Goal: Information Seeking & Learning: Learn about a topic

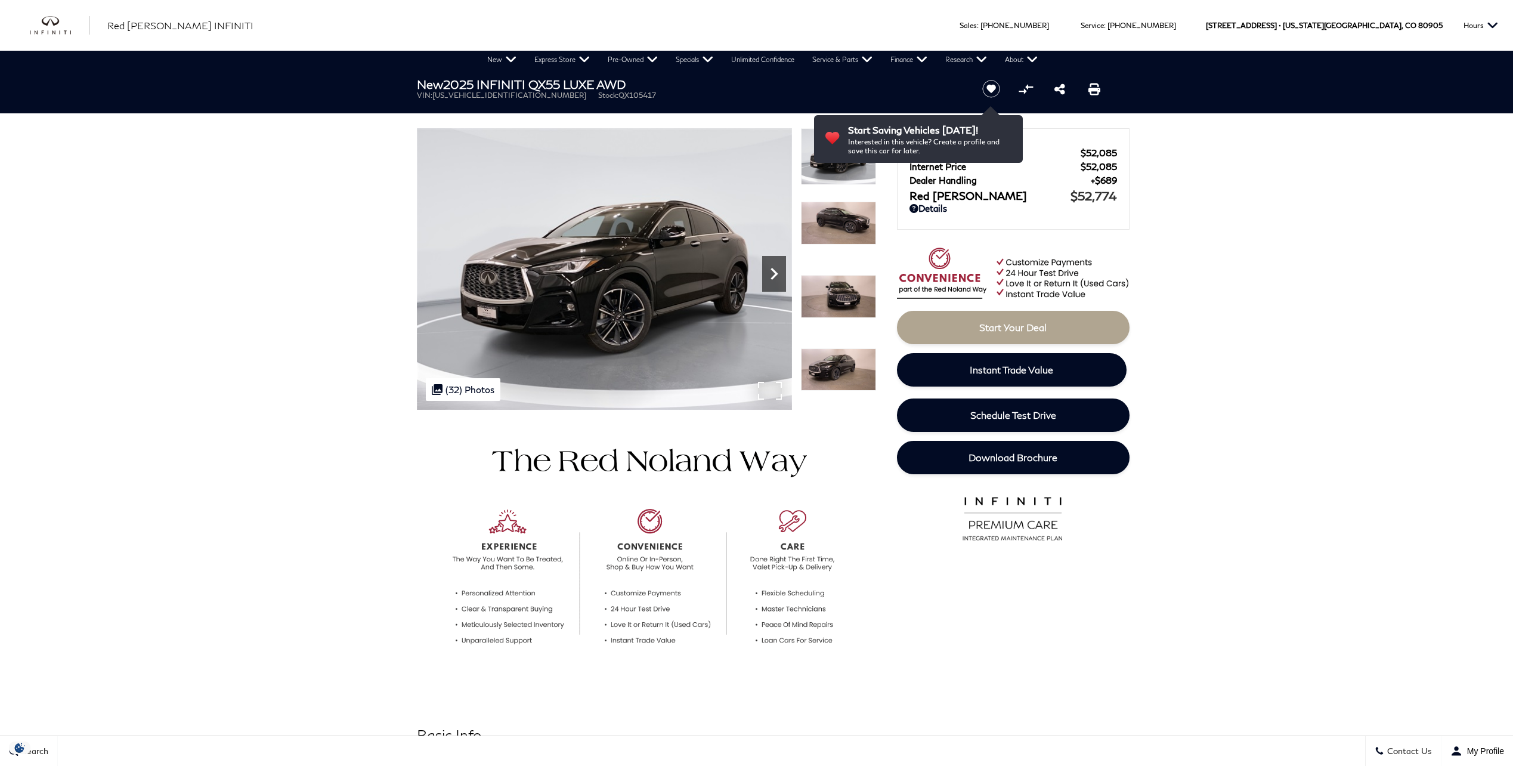
click at [766, 274] on icon "Next" at bounding box center [774, 274] width 24 height 24
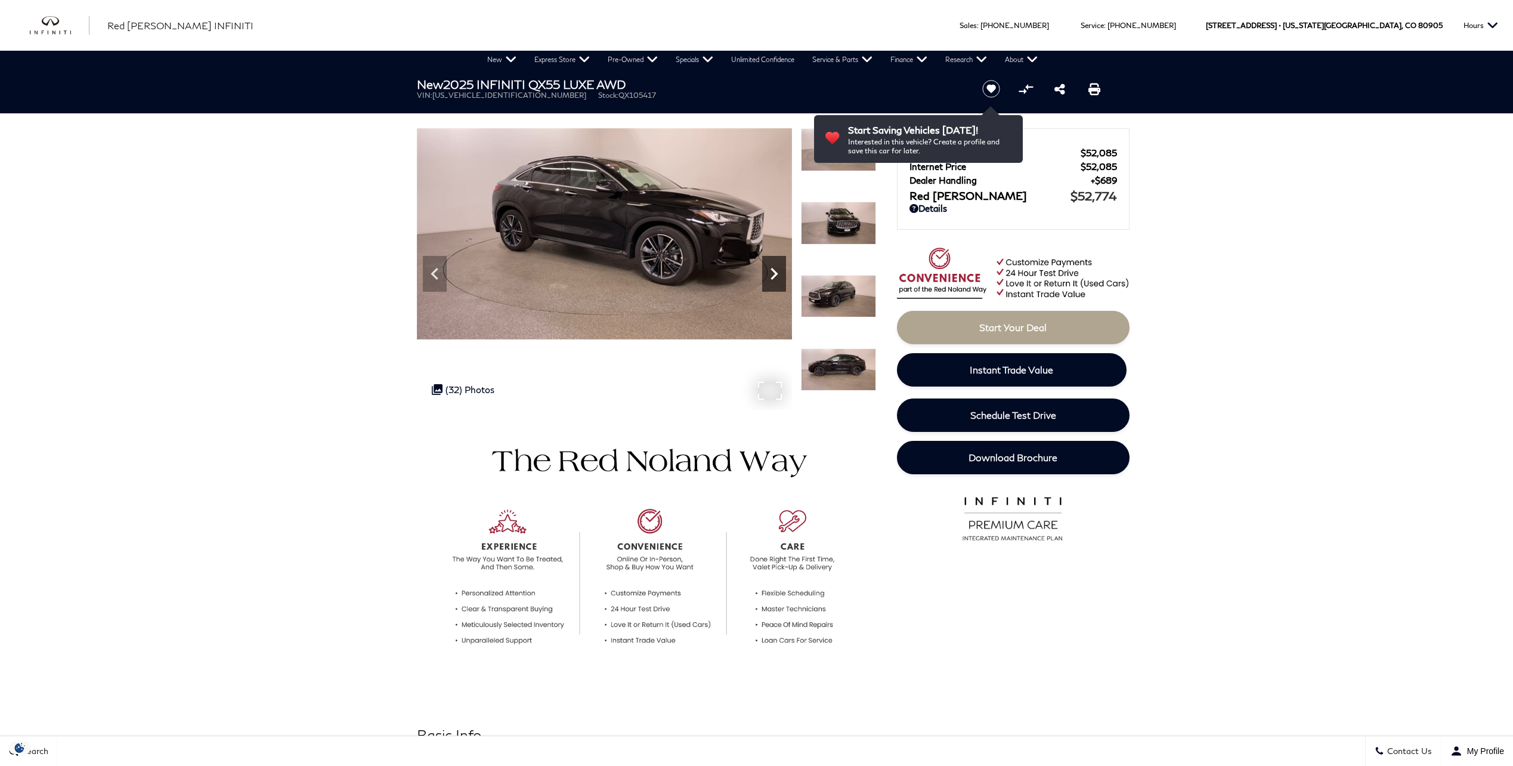
click at [766, 274] on icon "Next" at bounding box center [774, 274] width 24 height 24
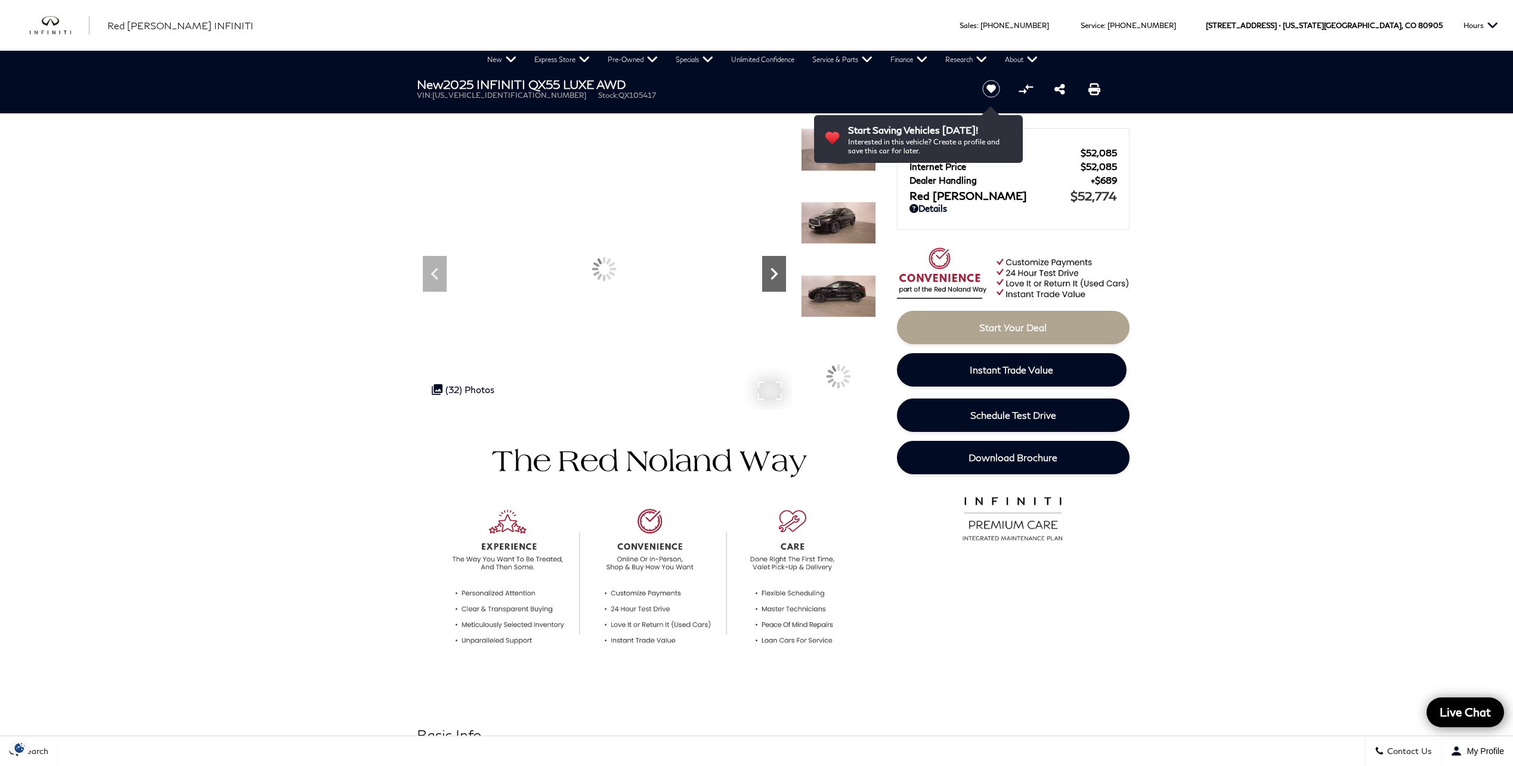
click at [766, 274] on icon "Next" at bounding box center [774, 274] width 24 height 24
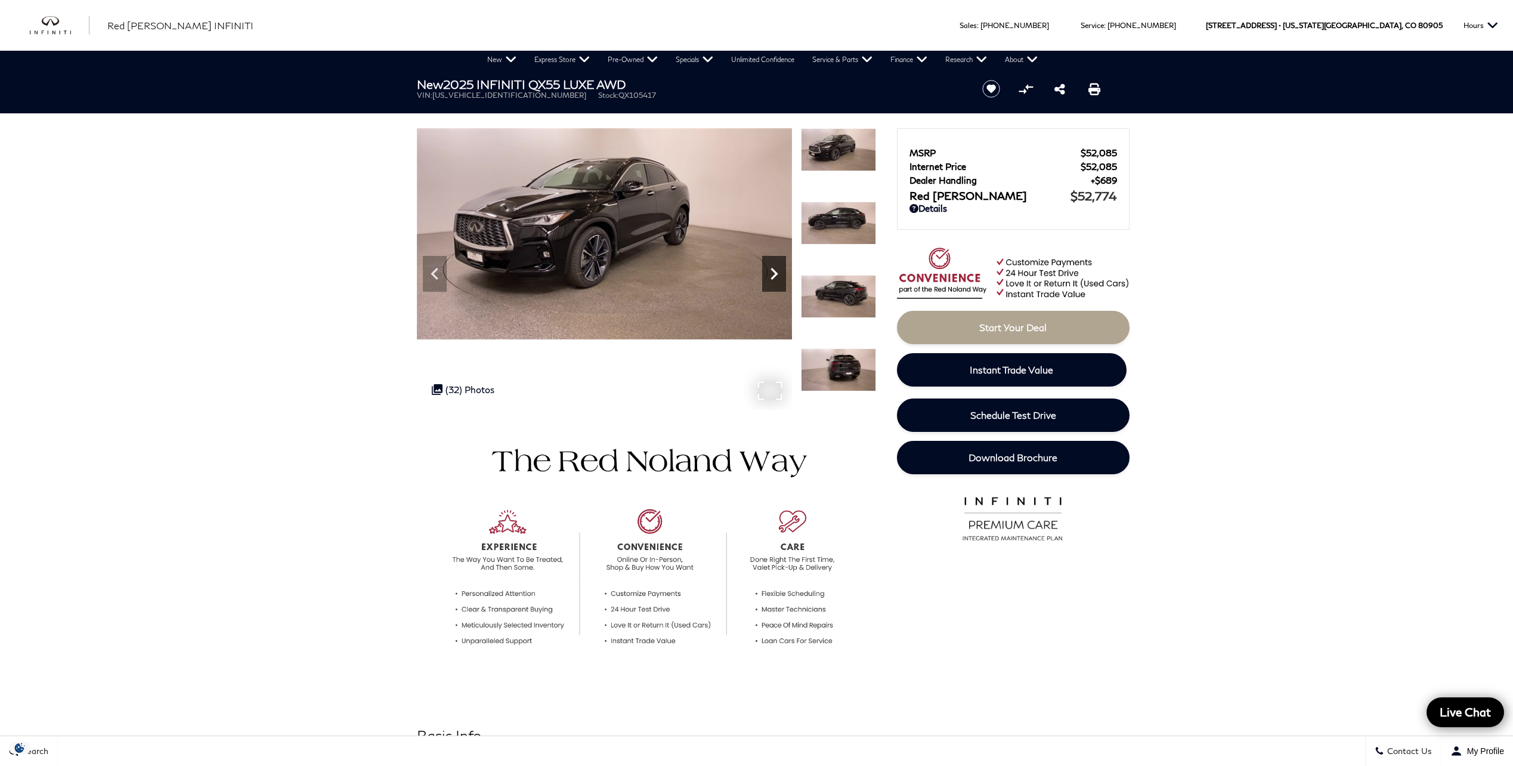
click at [766, 274] on icon "Next" at bounding box center [774, 274] width 24 height 24
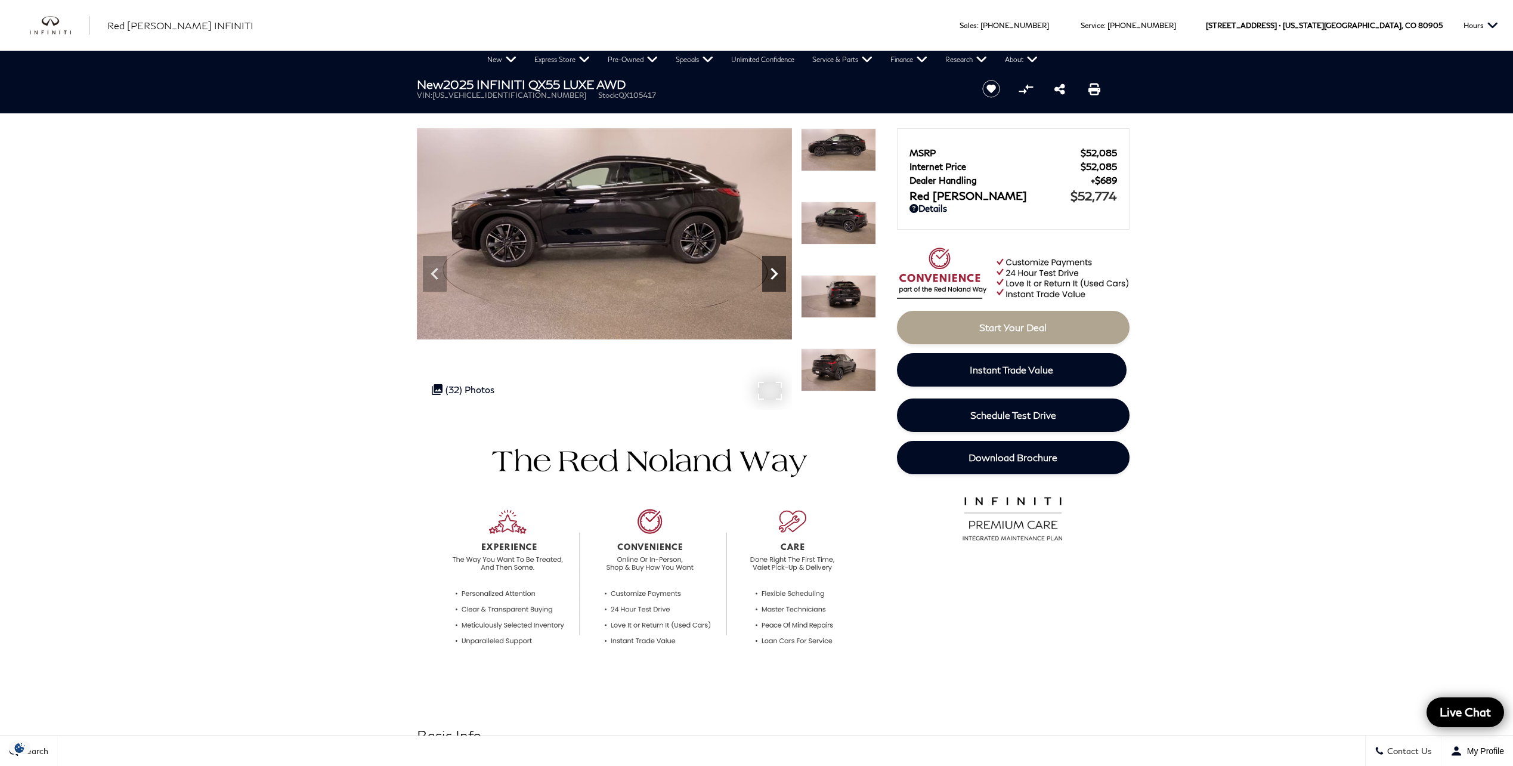
click at [766, 274] on icon "Next" at bounding box center [774, 274] width 24 height 24
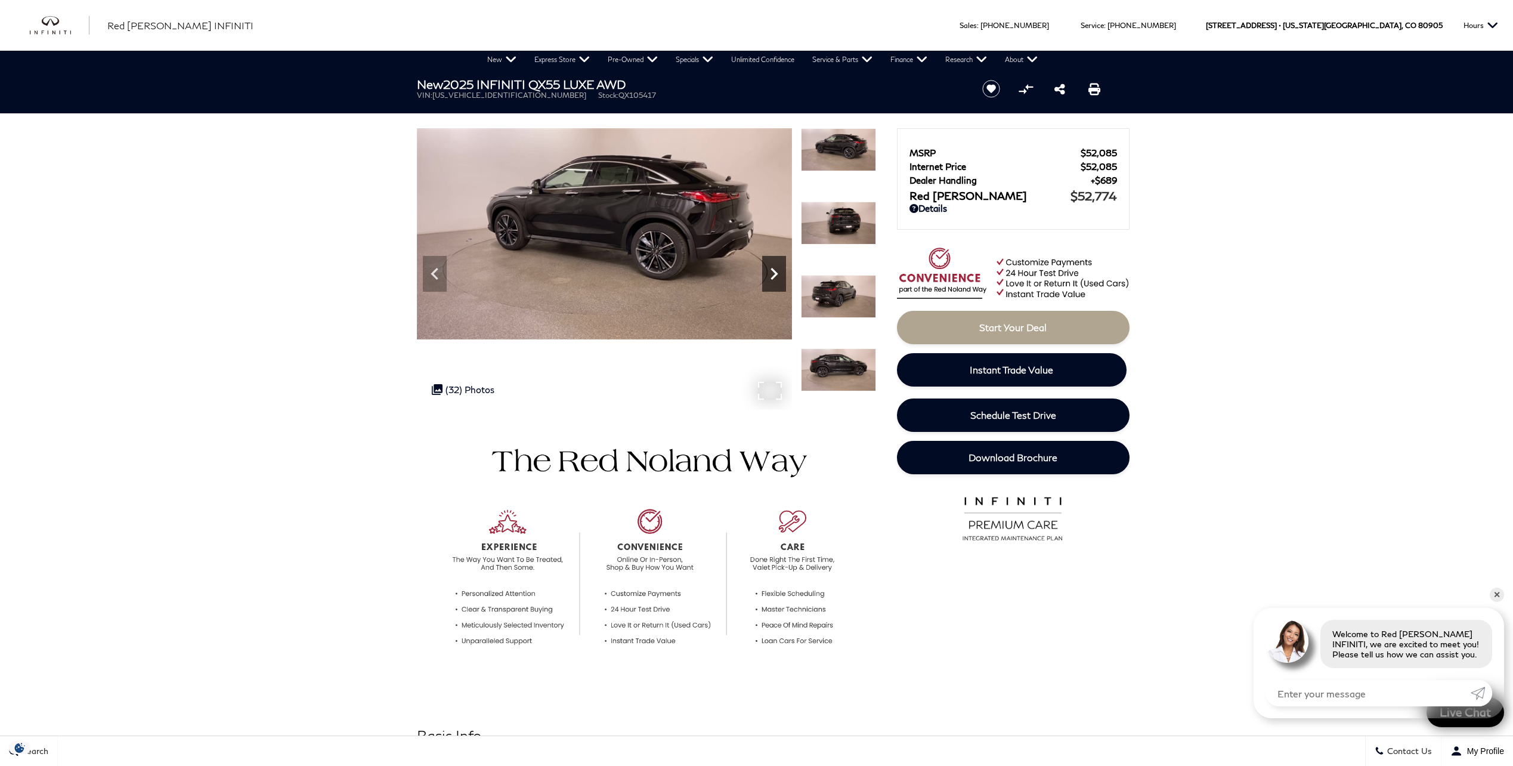
click at [766, 274] on icon "Next" at bounding box center [774, 274] width 24 height 24
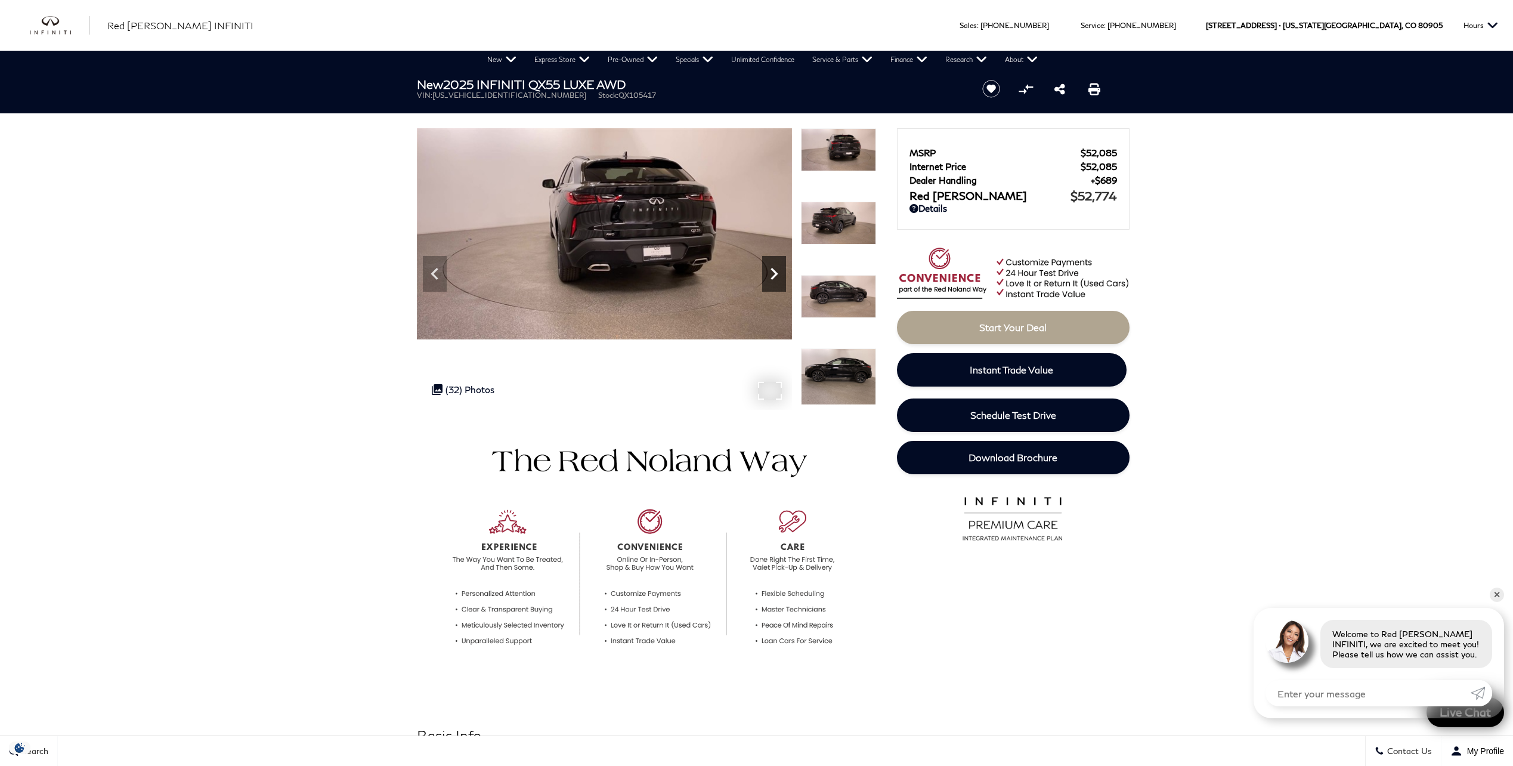
click at [766, 274] on icon "Next" at bounding box center [774, 274] width 24 height 24
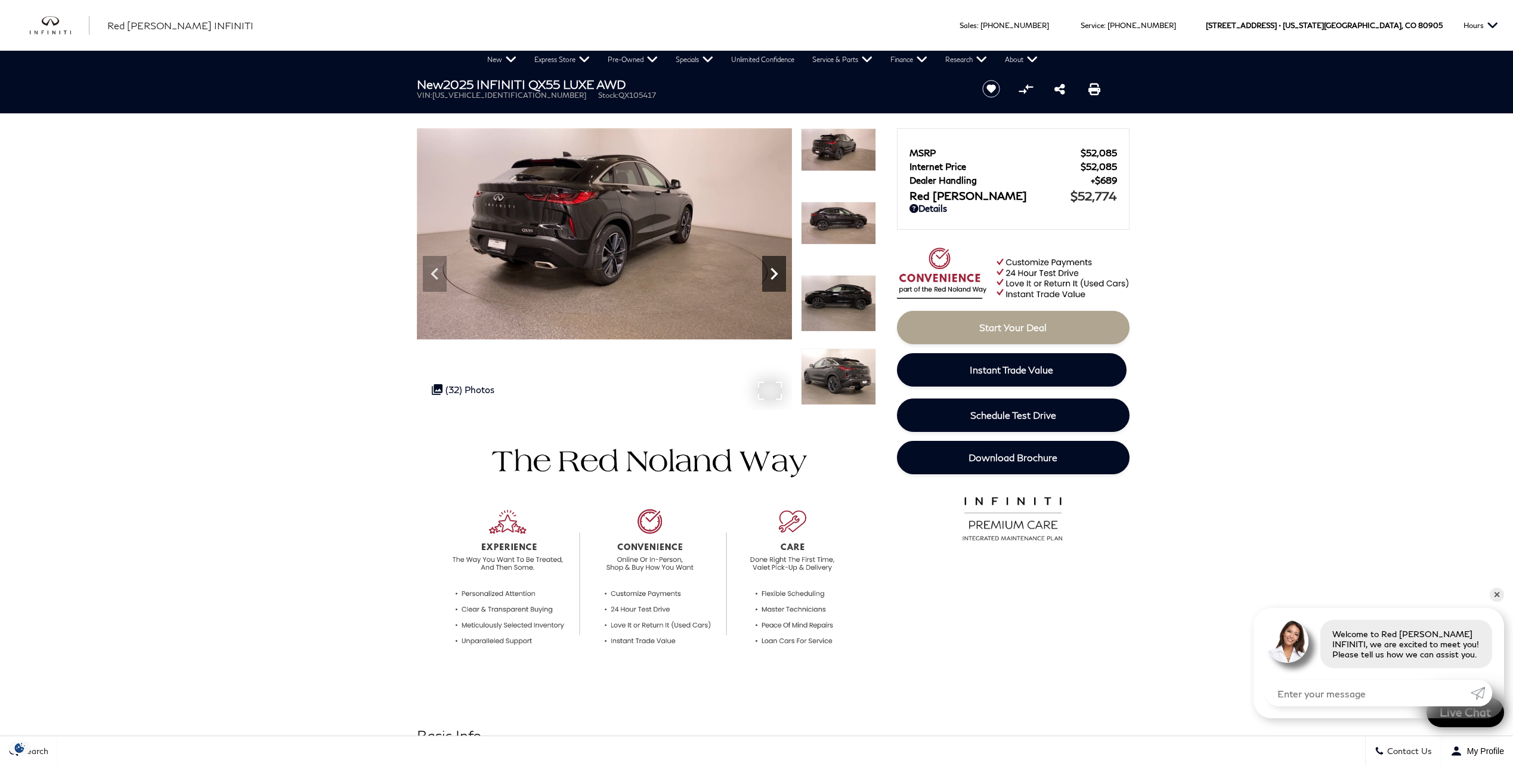
click at [766, 274] on icon "Next" at bounding box center [774, 274] width 24 height 24
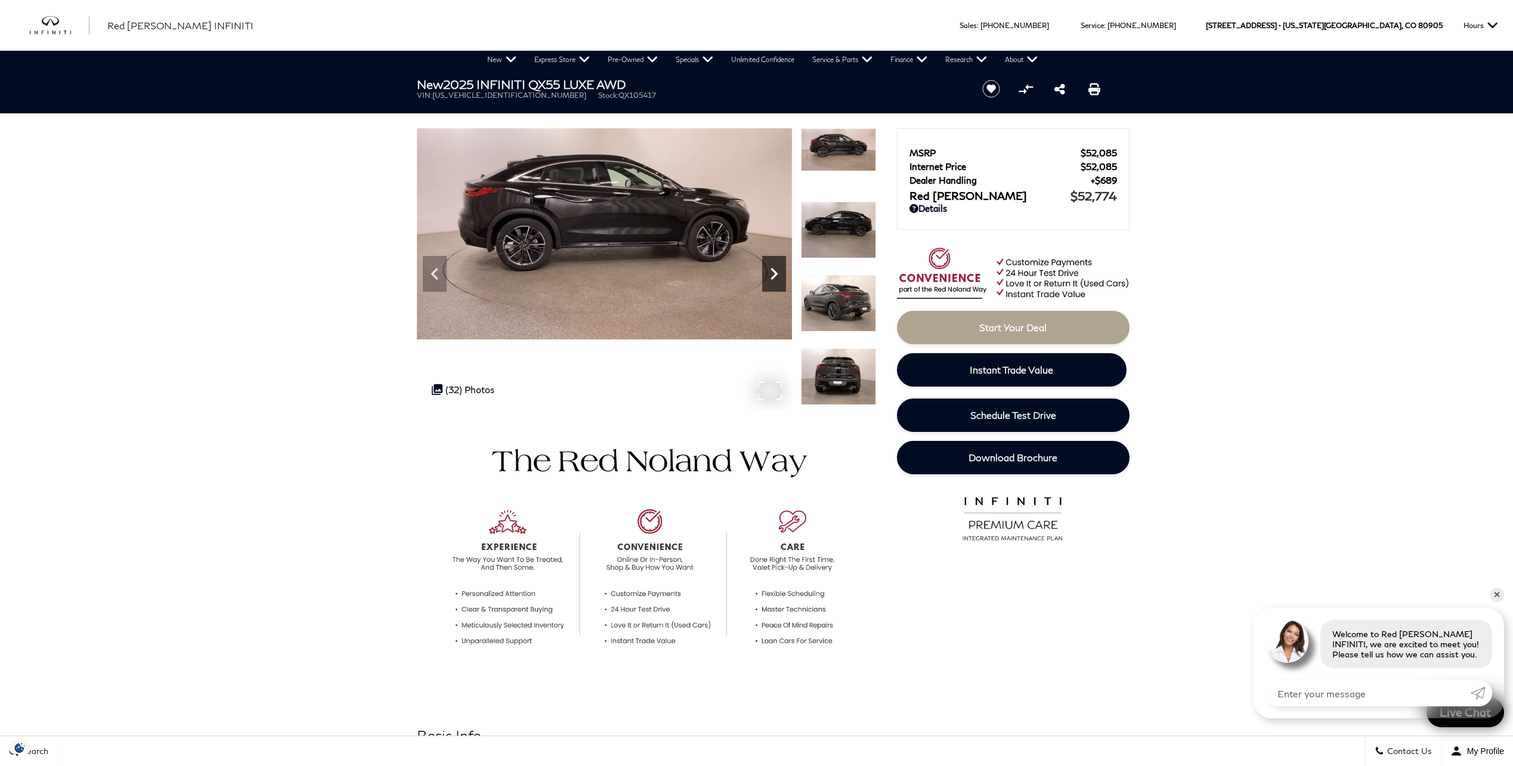
click at [766, 274] on icon "Next" at bounding box center [774, 274] width 24 height 24
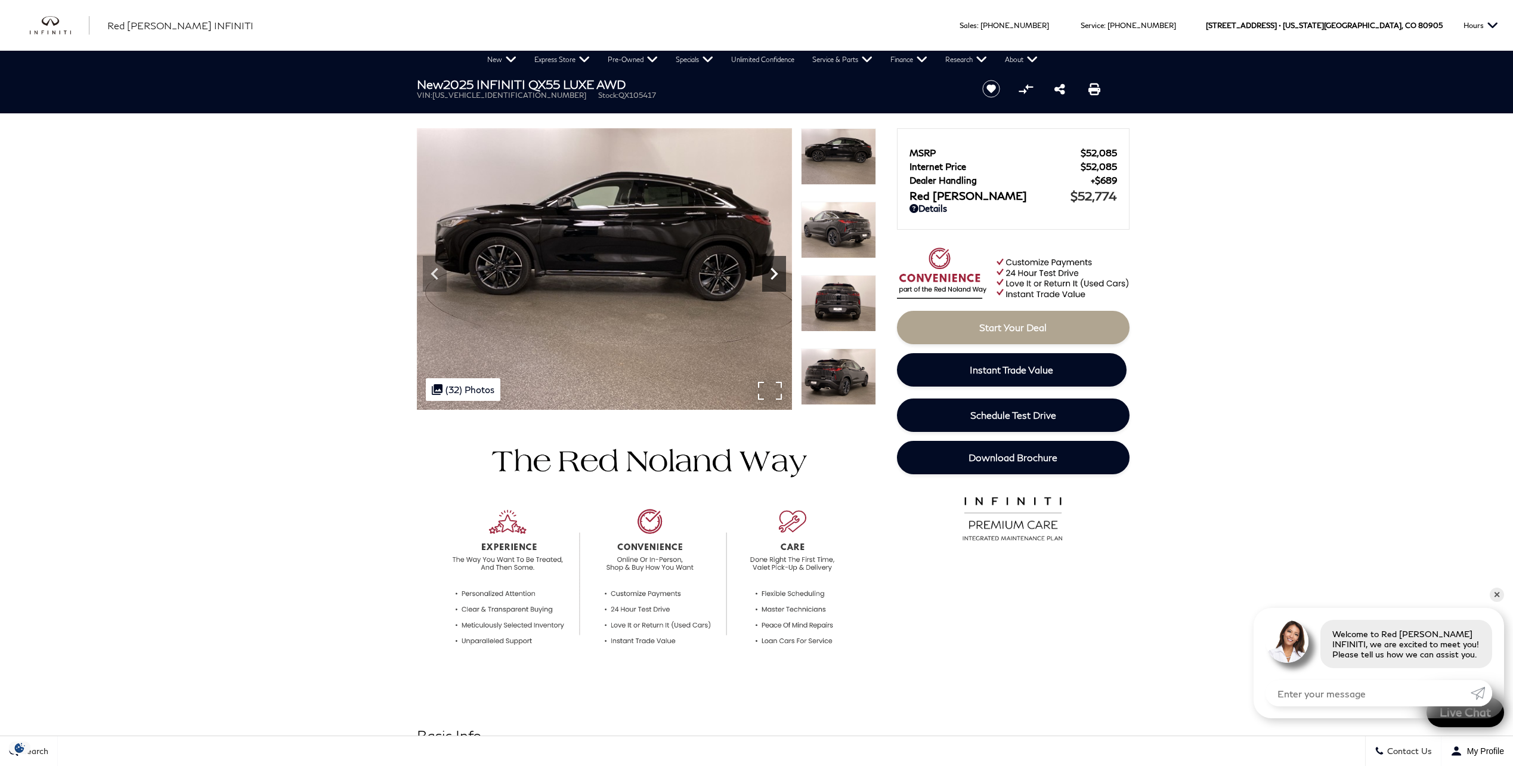
click at [766, 274] on icon "Next" at bounding box center [774, 274] width 24 height 24
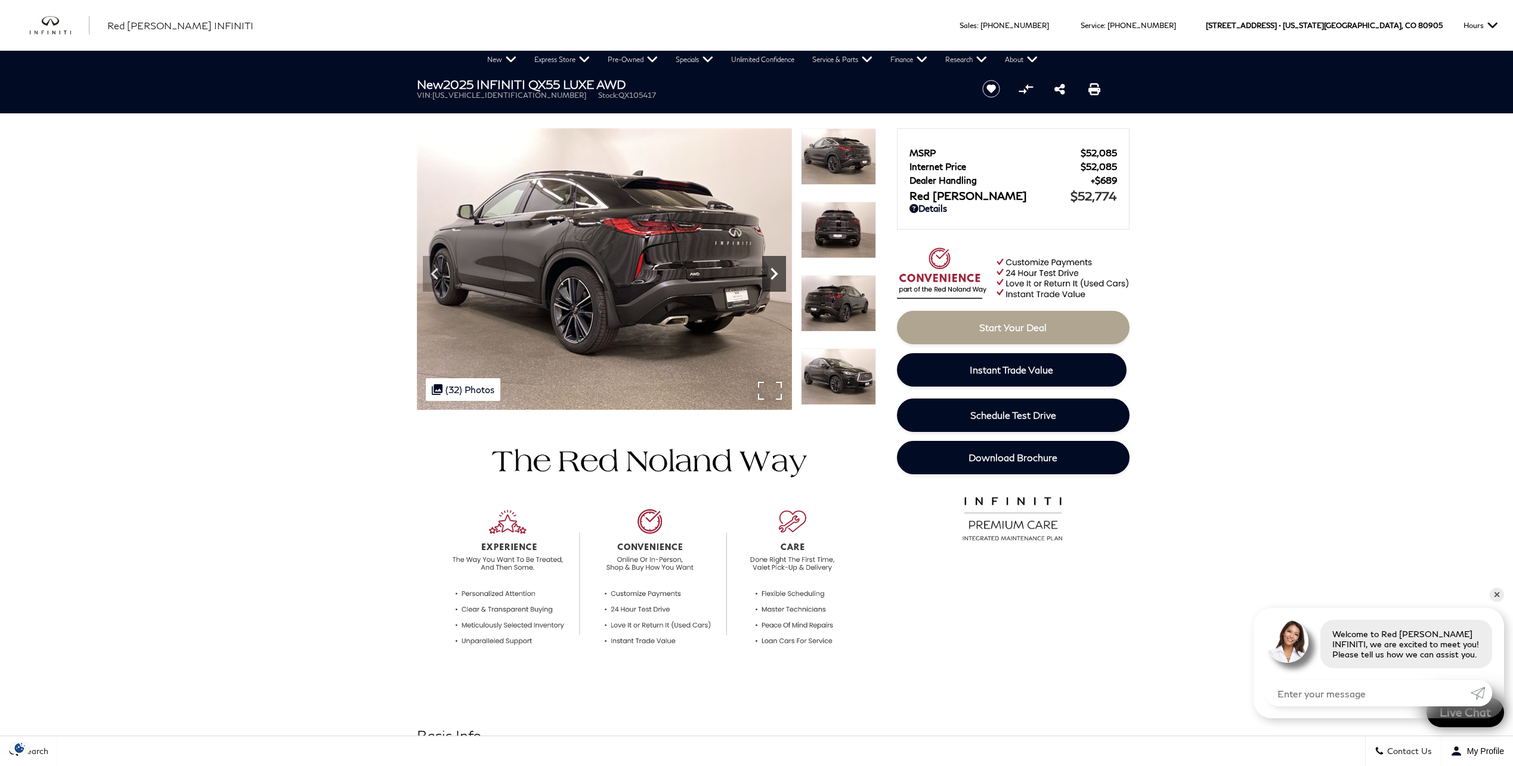
click at [766, 274] on icon "Next" at bounding box center [774, 274] width 24 height 24
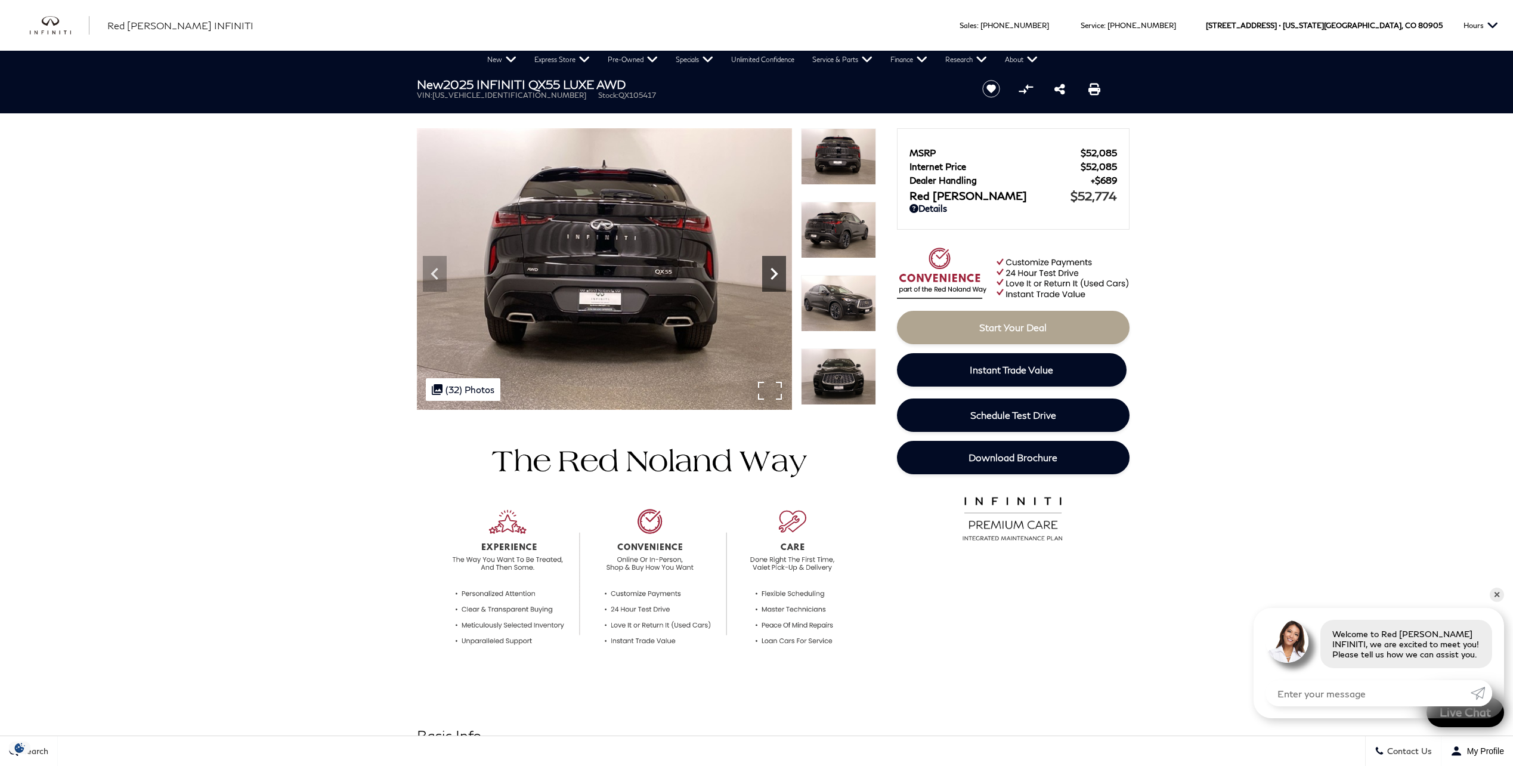
click at [766, 274] on icon "Next" at bounding box center [774, 274] width 24 height 24
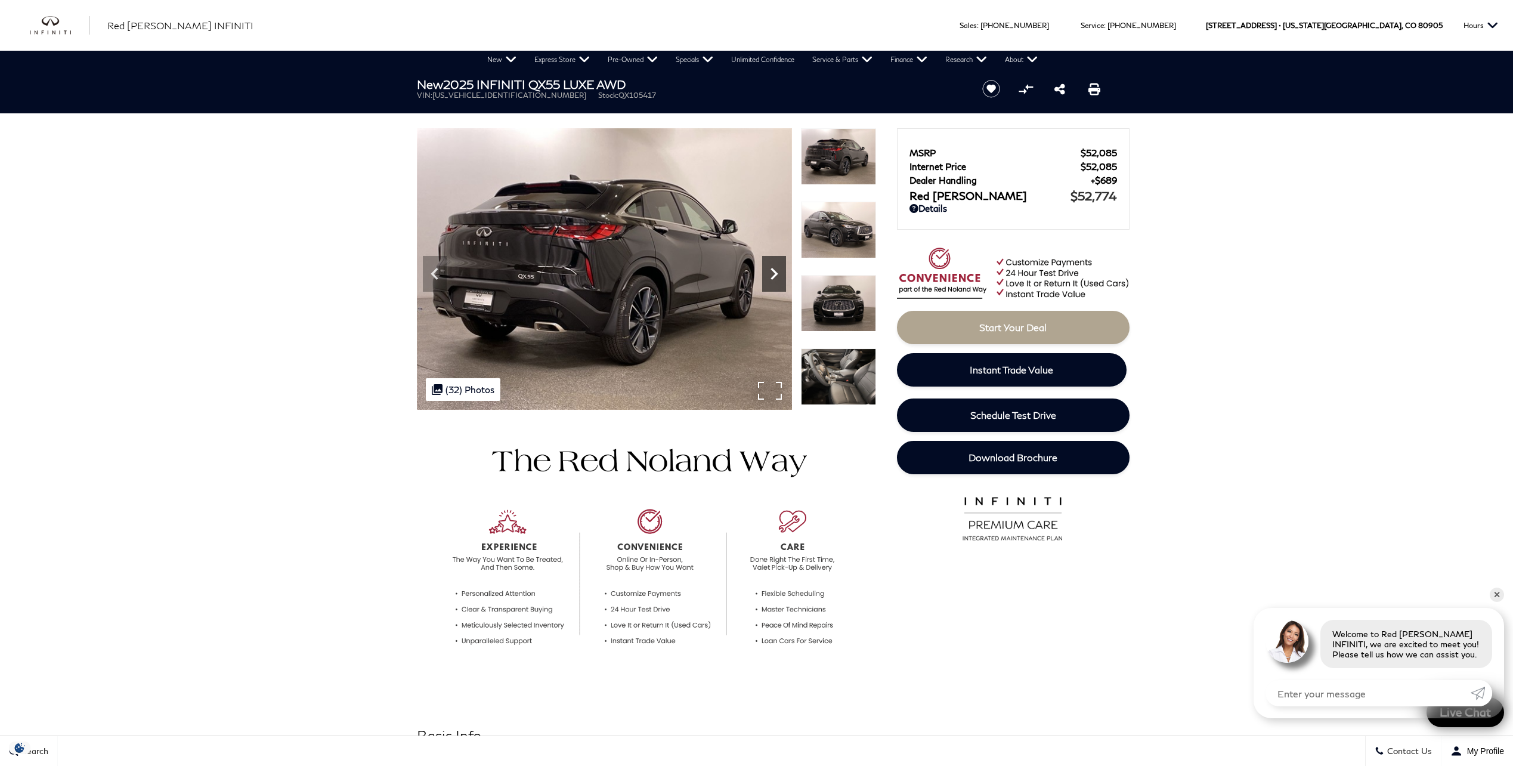
click at [766, 274] on icon "Next" at bounding box center [774, 274] width 24 height 24
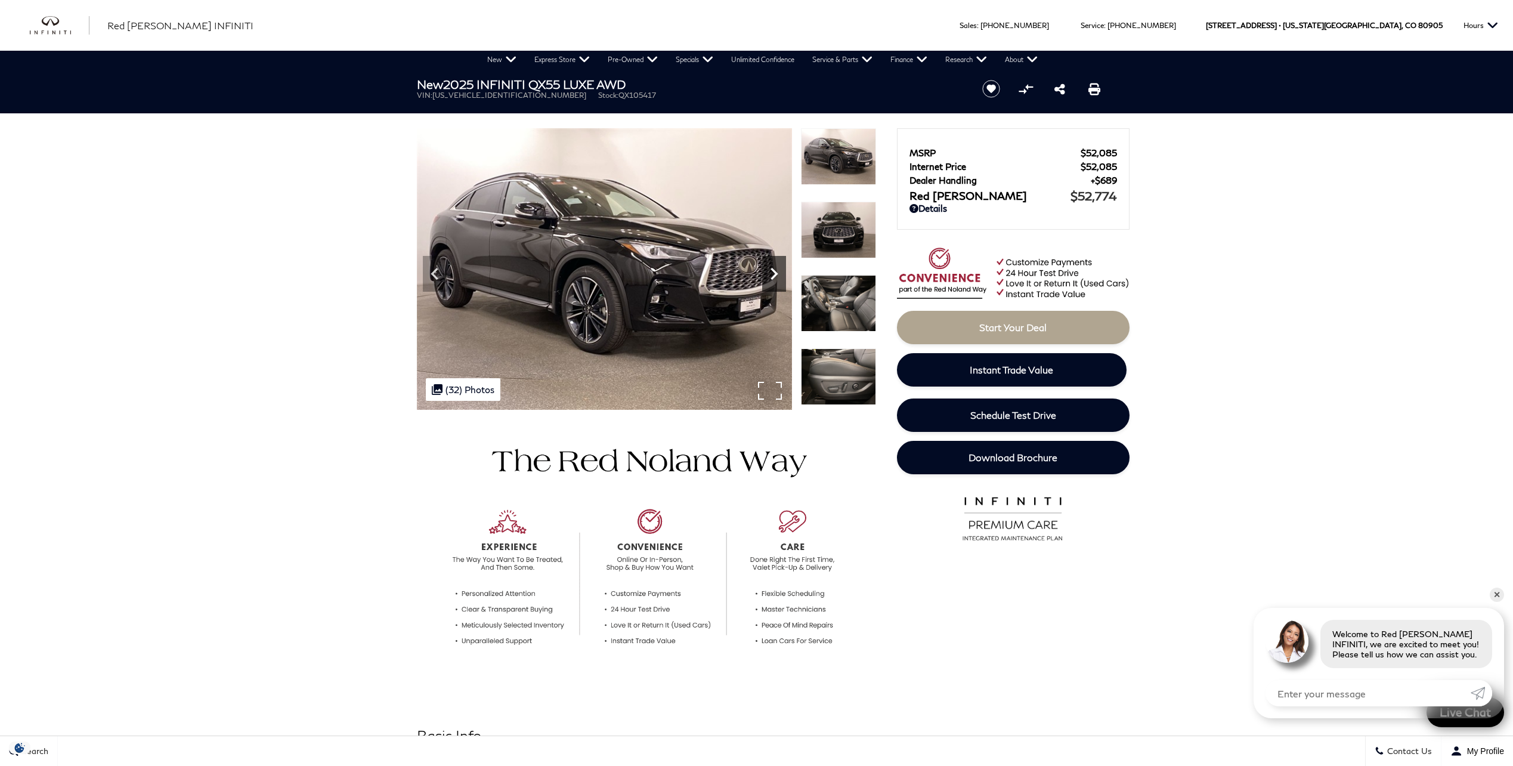
click at [766, 274] on icon "Next" at bounding box center [774, 274] width 24 height 24
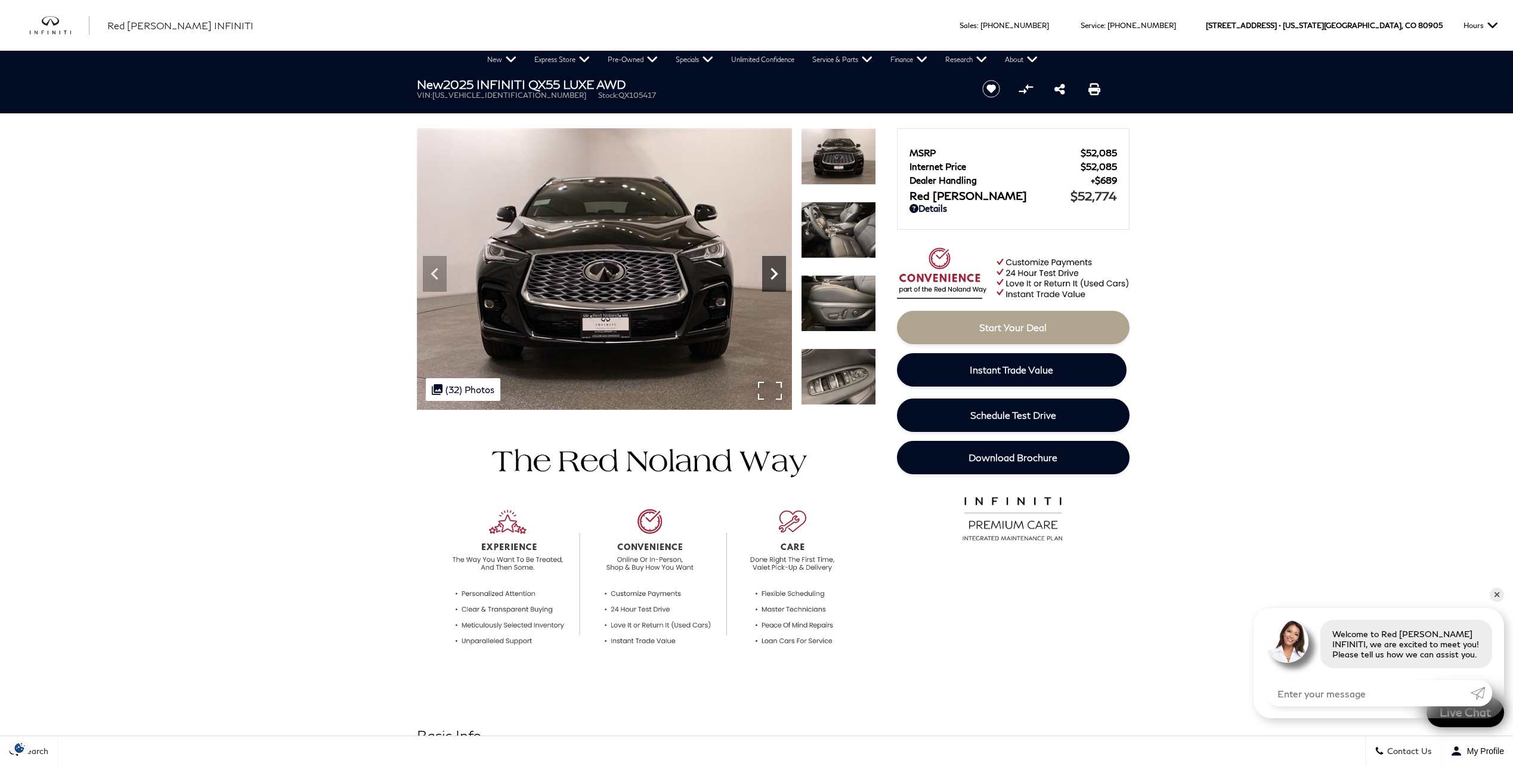
click at [766, 274] on icon "Next" at bounding box center [774, 274] width 24 height 24
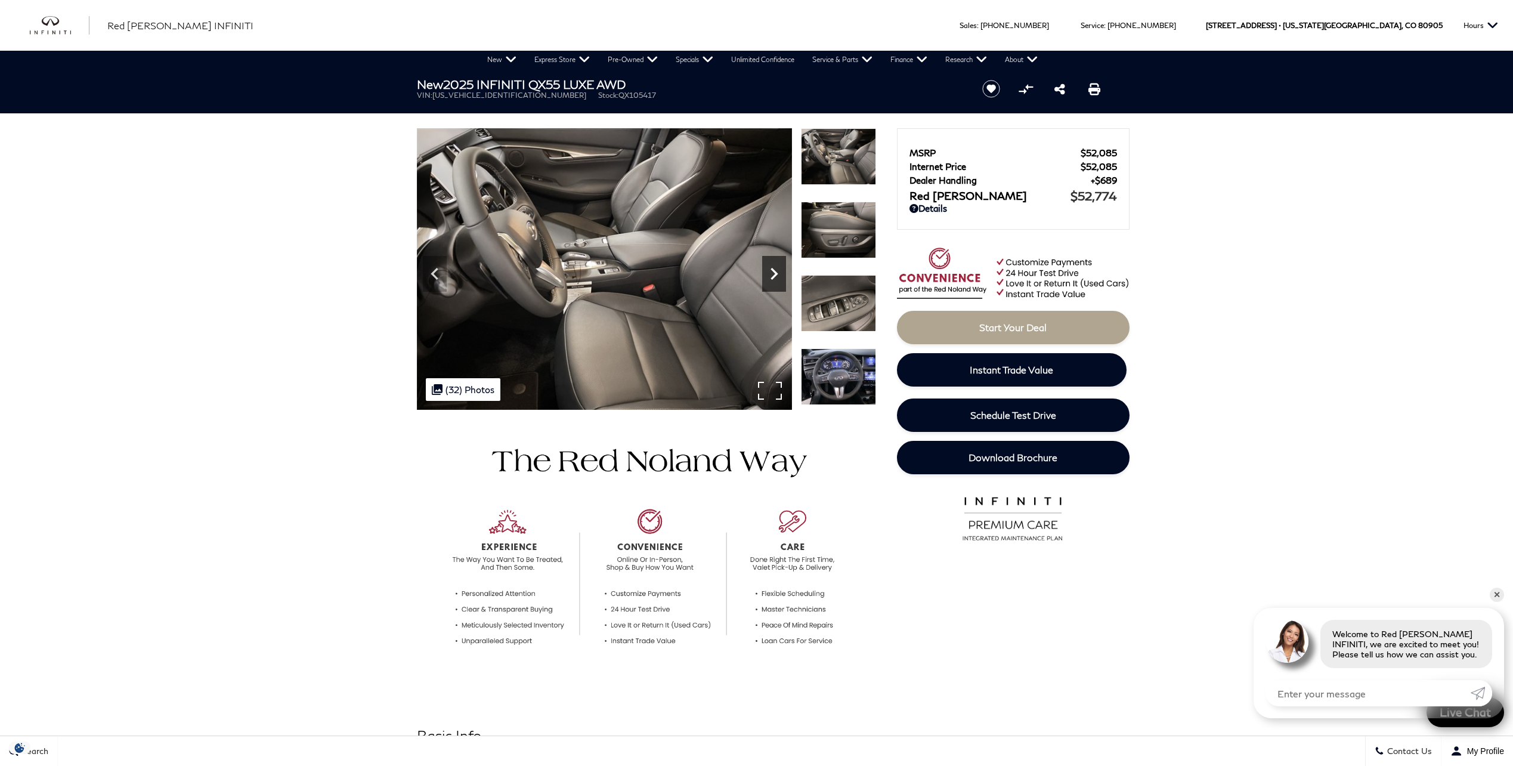
click at [766, 274] on icon "Next" at bounding box center [774, 274] width 24 height 24
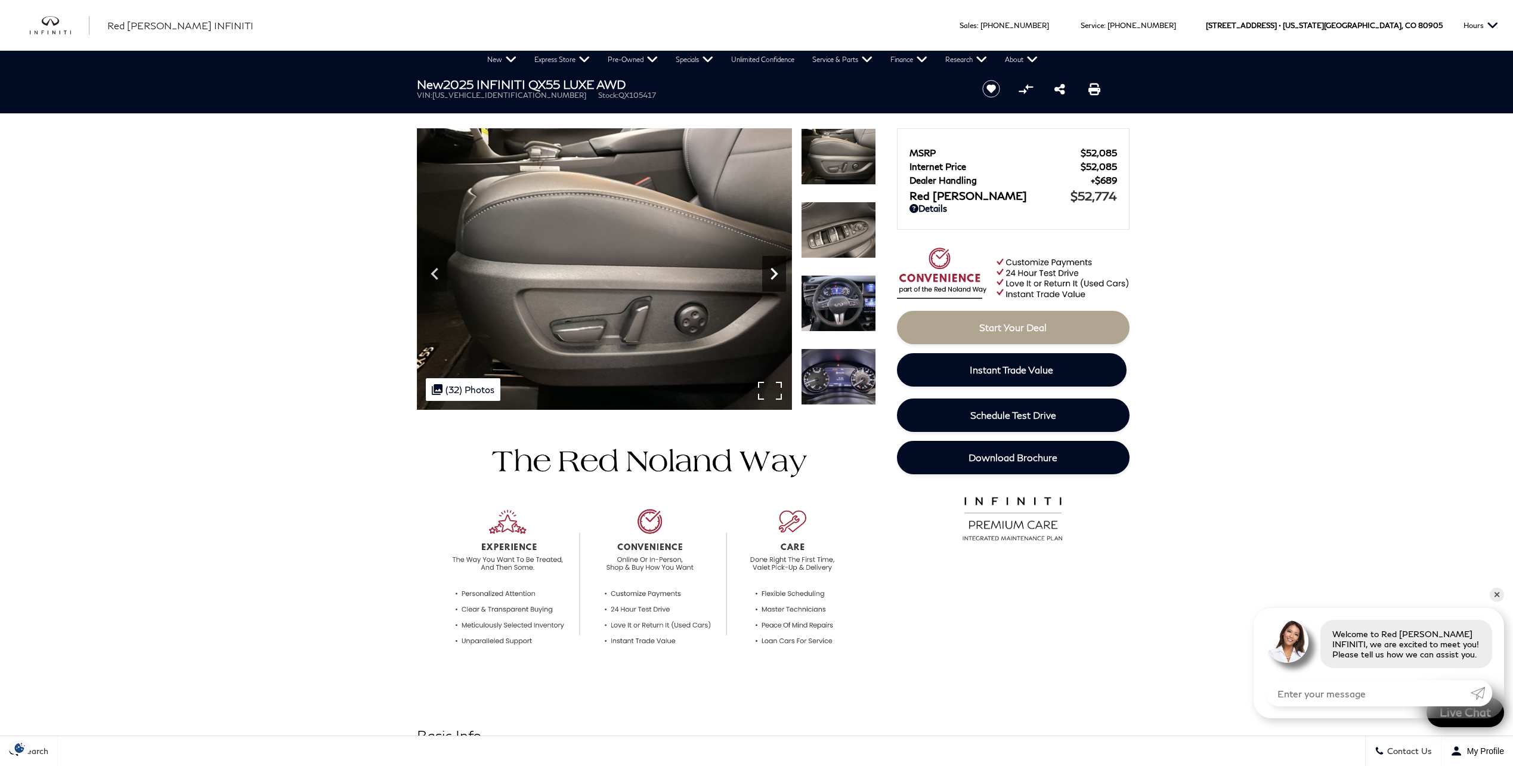
click at [766, 274] on icon "Next" at bounding box center [774, 274] width 24 height 24
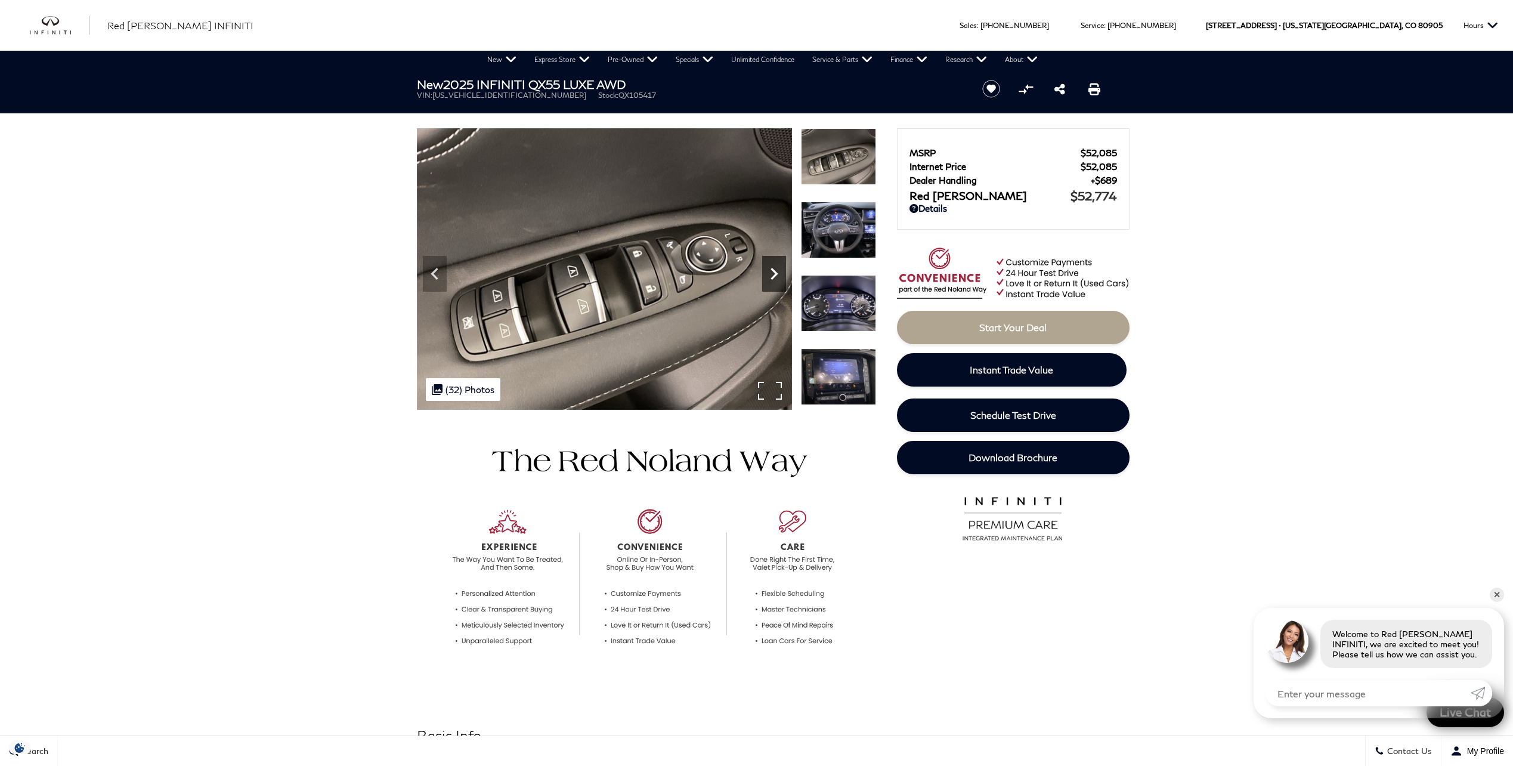
click at [766, 274] on icon "Next" at bounding box center [774, 274] width 24 height 24
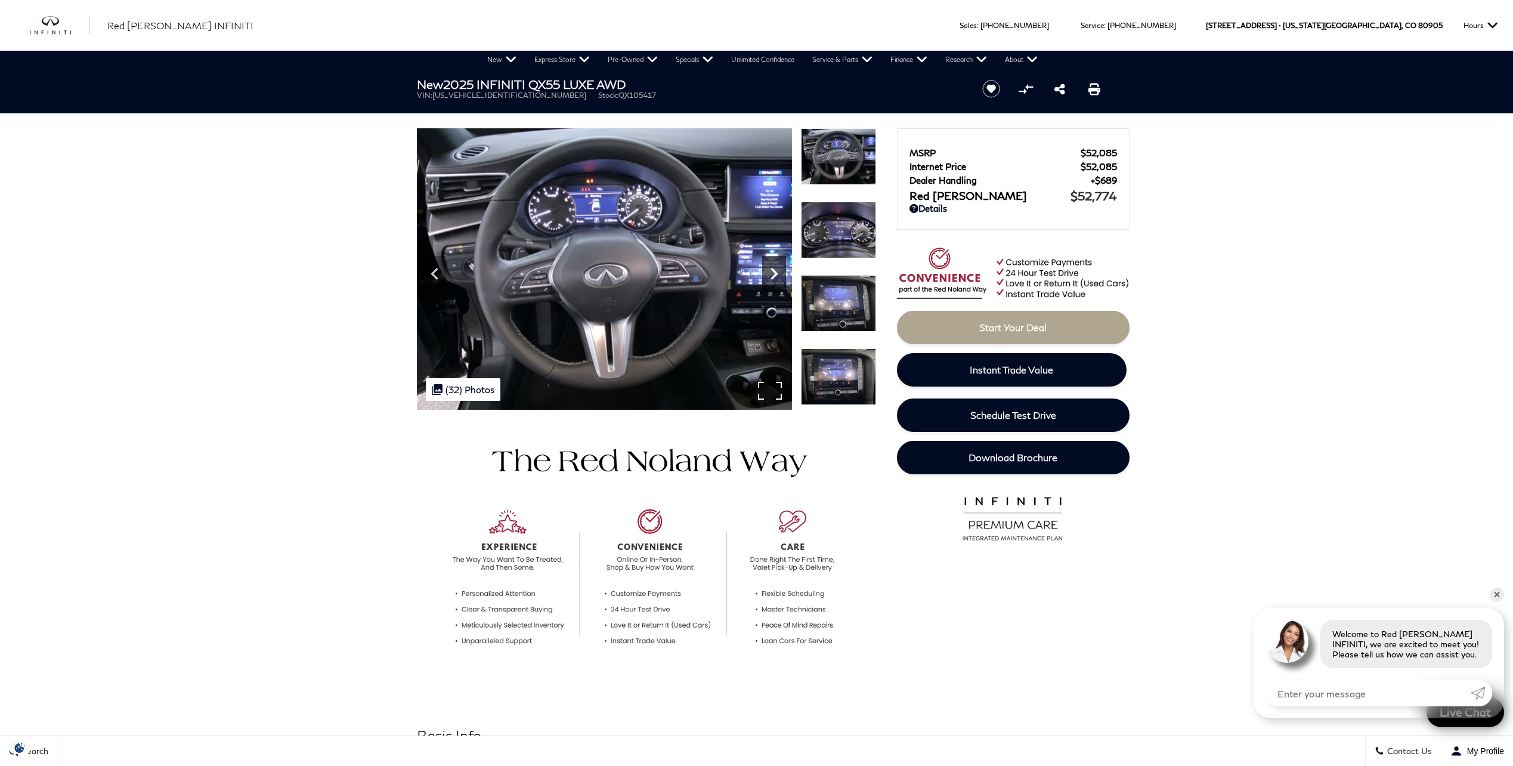
click at [766, 274] on icon "Next" at bounding box center [774, 274] width 24 height 24
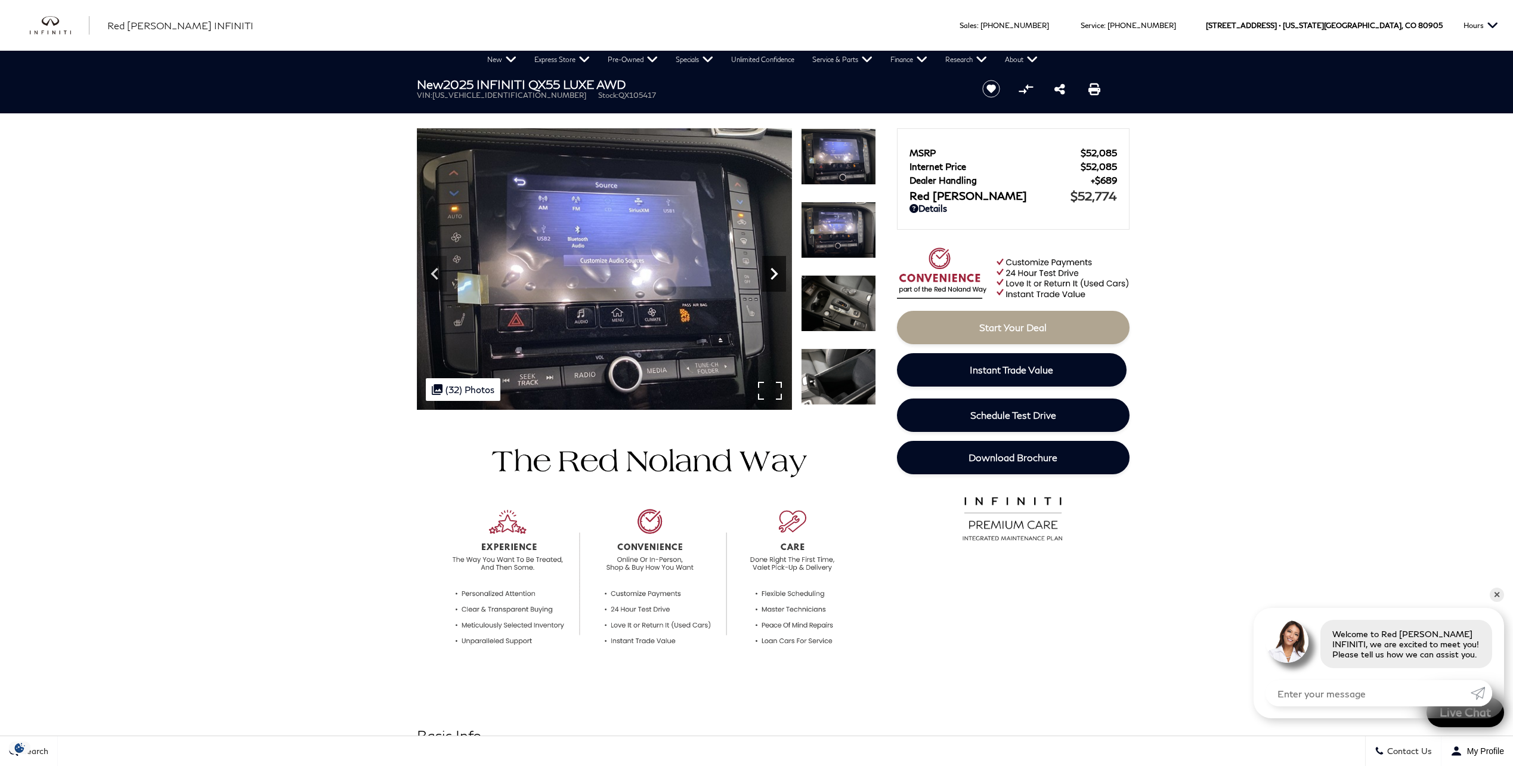
click at [766, 274] on icon "Next" at bounding box center [774, 274] width 24 height 24
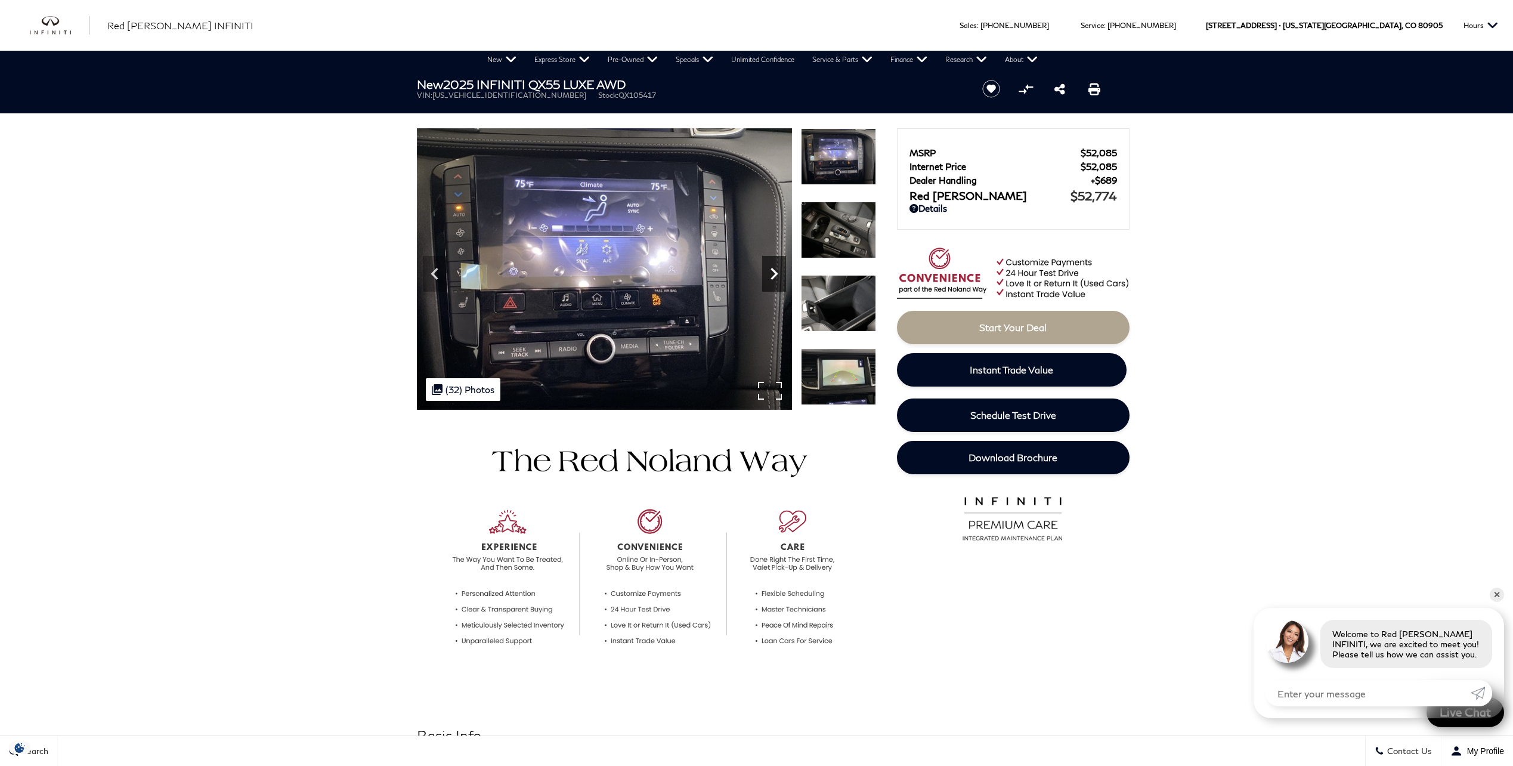
click at [766, 274] on icon "Next" at bounding box center [774, 274] width 24 height 24
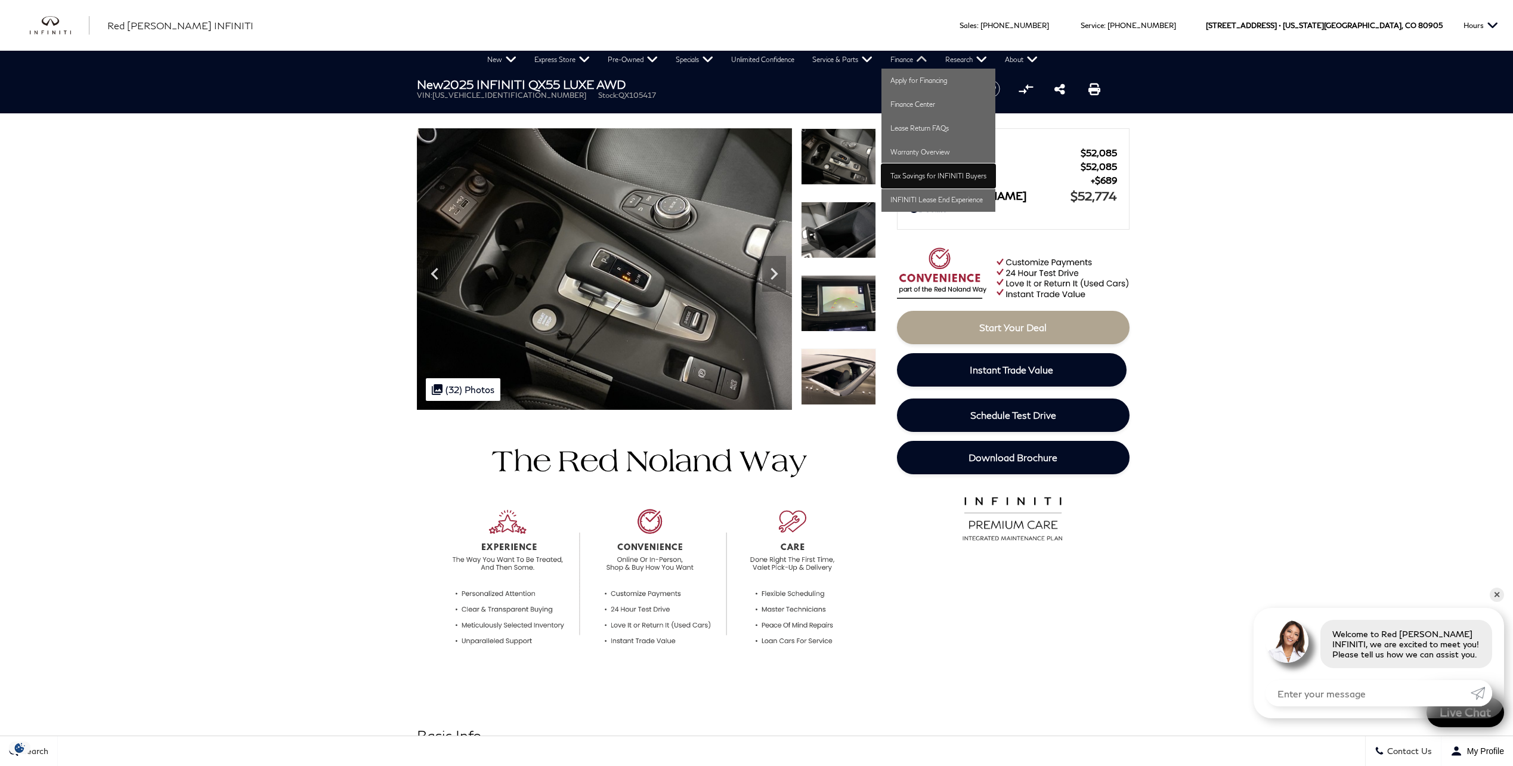
click at [915, 164] on link "Tax Savings for INFINITI Buyers" at bounding box center [938, 176] width 114 height 24
